Goal: Task Accomplishment & Management: Manage account settings

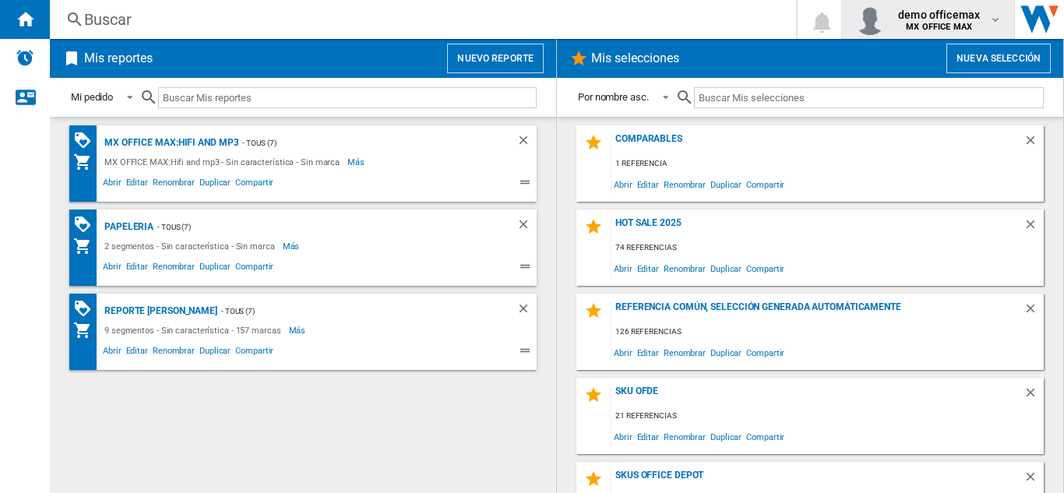
click at [927, 21] on span "demo officemax" at bounding box center [939, 15] width 82 height 16
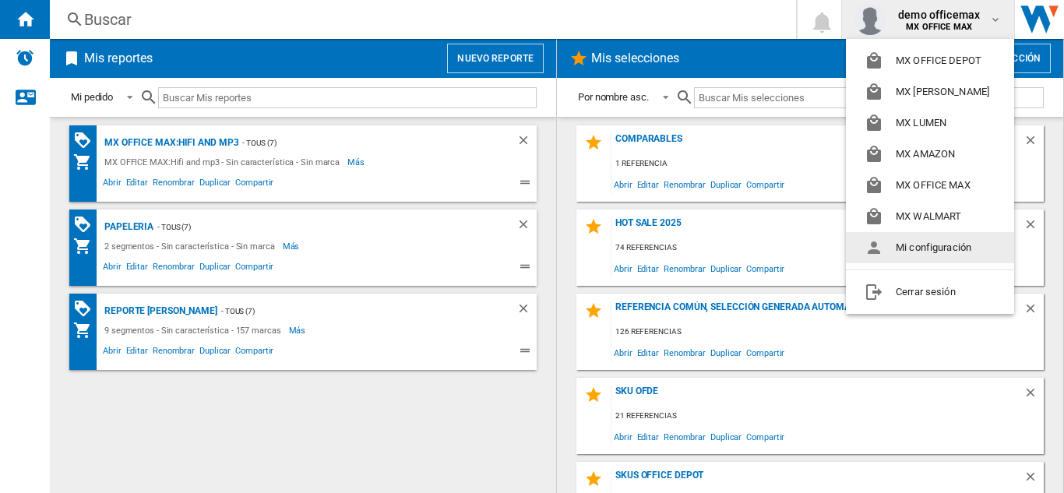
click at [939, 261] on button "Mi configuración" at bounding box center [930, 247] width 168 height 31
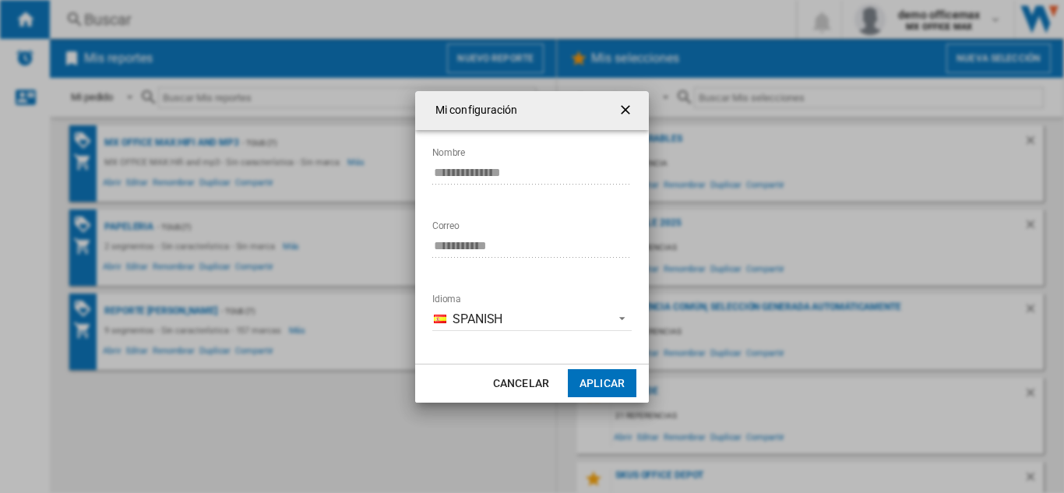
click at [631, 105] on ng-md-icon "getI18NText('BUTTONS.CLOSE_DIALOG')" at bounding box center [627, 111] width 19 height 19
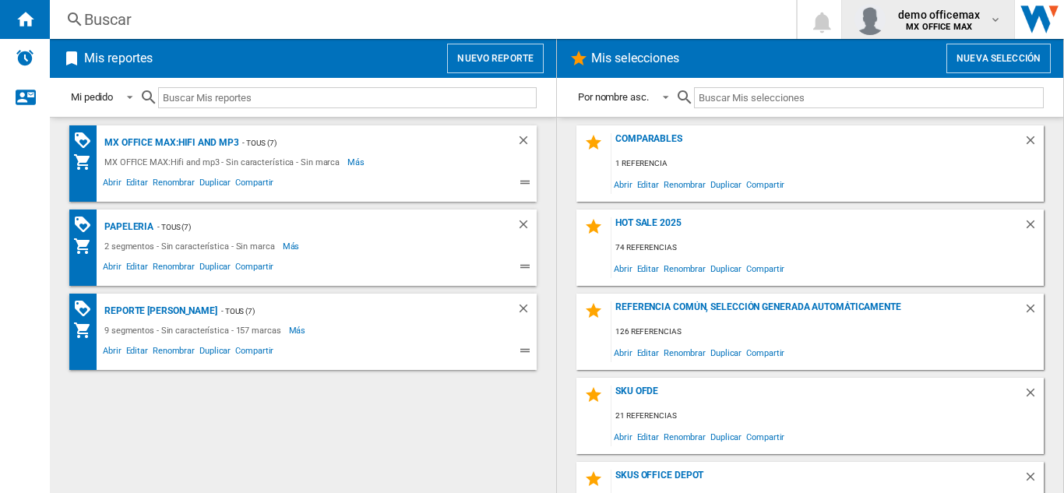
click at [977, 16] on span "demo officemax" at bounding box center [939, 15] width 82 height 16
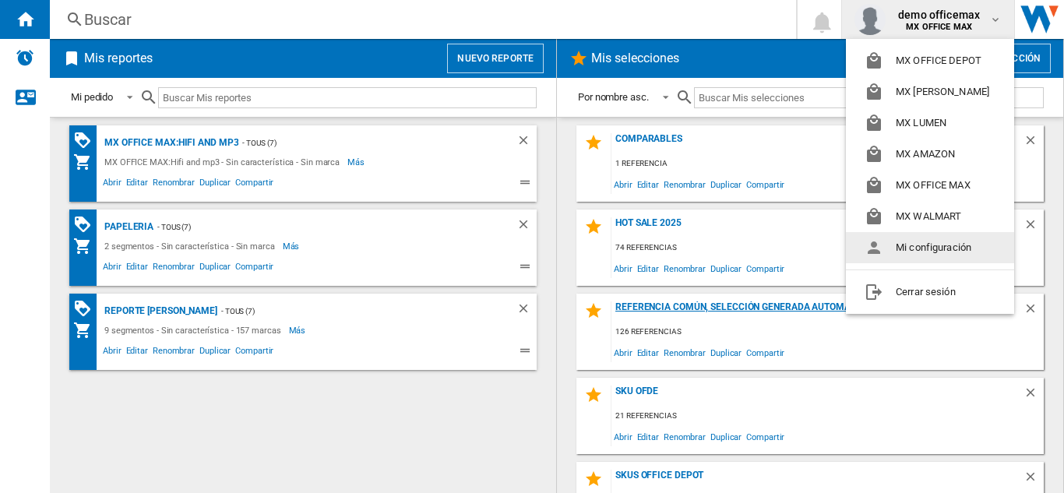
click at [926, 322] on md-backdrop at bounding box center [532, 246] width 1064 height 493
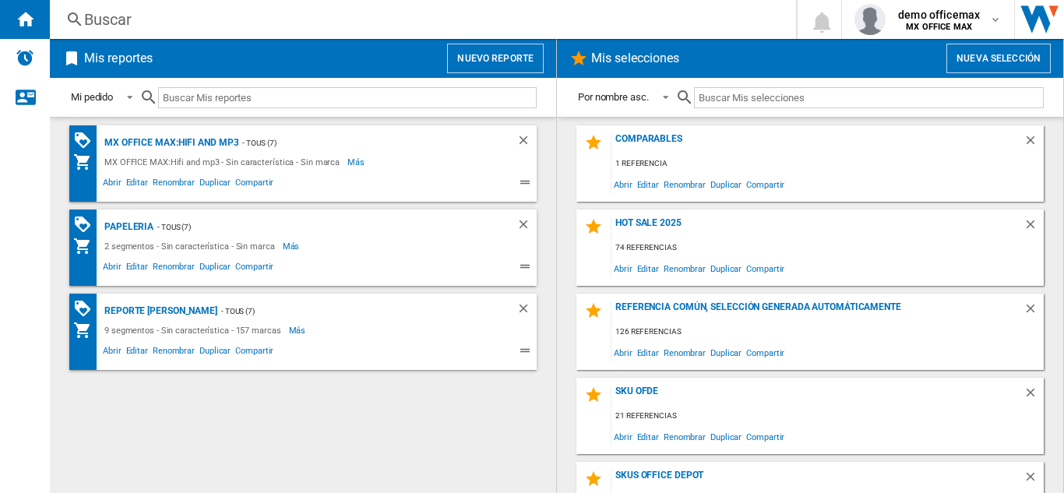
click at [915, 287] on div "Comparables 1 referencia Abrir Editar Renombrar Duplicar Compartir Hot Sale 202…" at bounding box center [809, 305] width 475 height 360
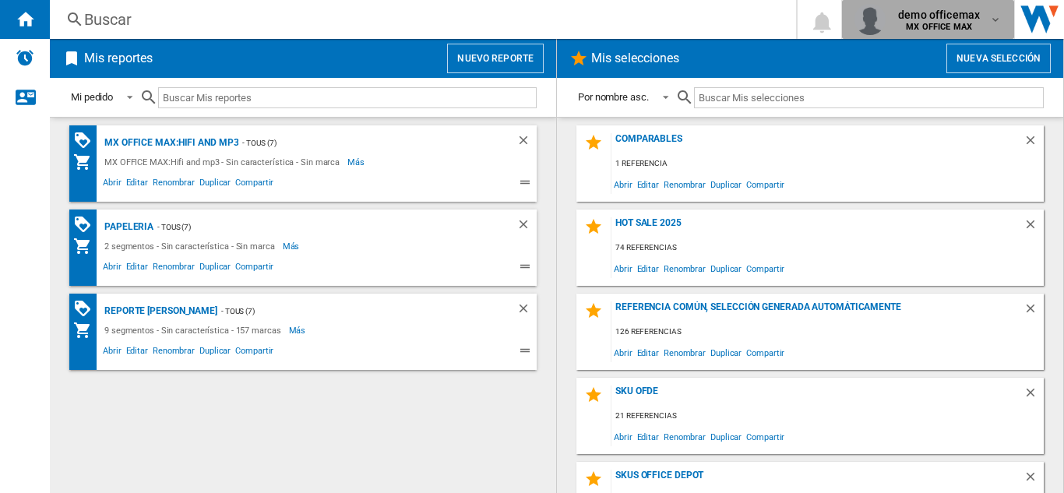
click at [948, 28] on b "MX OFFICE MAX" at bounding box center [939, 27] width 66 height 10
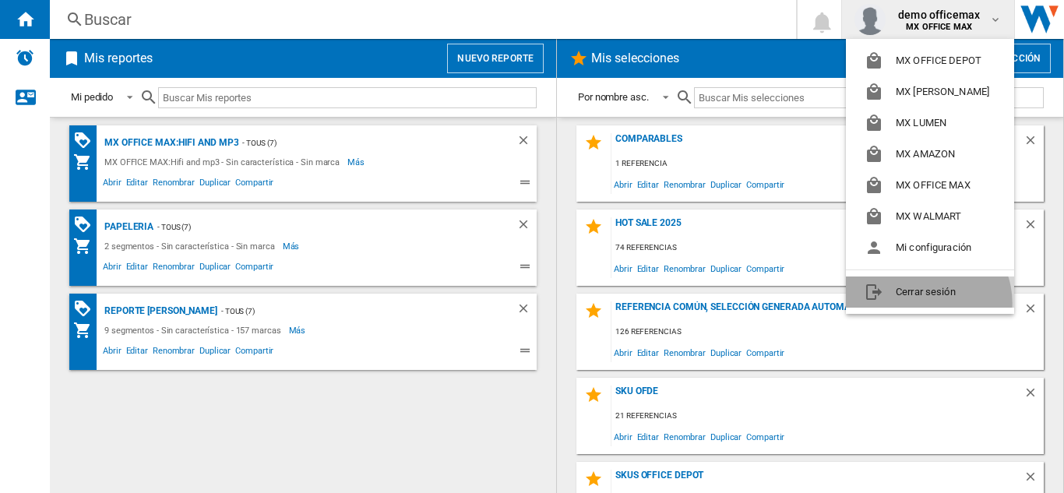
click at [925, 303] on button "Cerrar sesión" at bounding box center [930, 291] width 168 height 31
